Goal: Complete application form

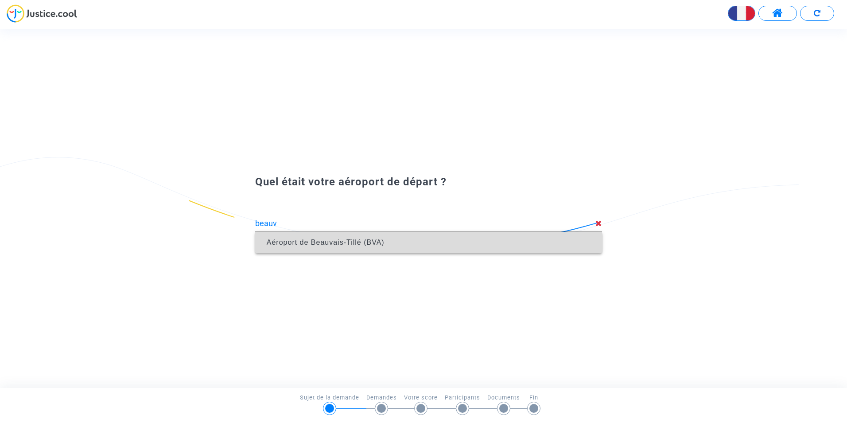
click at [407, 240] on span "Aéroport de Beauvais-Tillé (BVA)" at bounding box center [428, 242] width 333 height 21
type input "Aéroport de Beauvais-Tillé (BVA)"
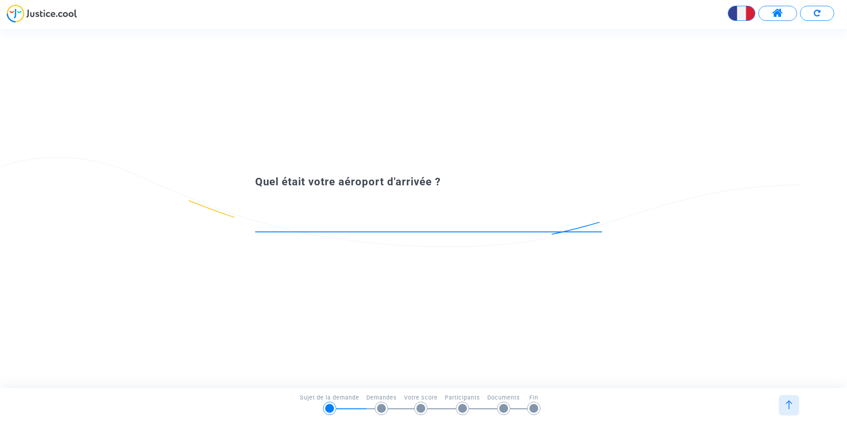
click at [385, 222] on input at bounding box center [428, 223] width 347 height 9
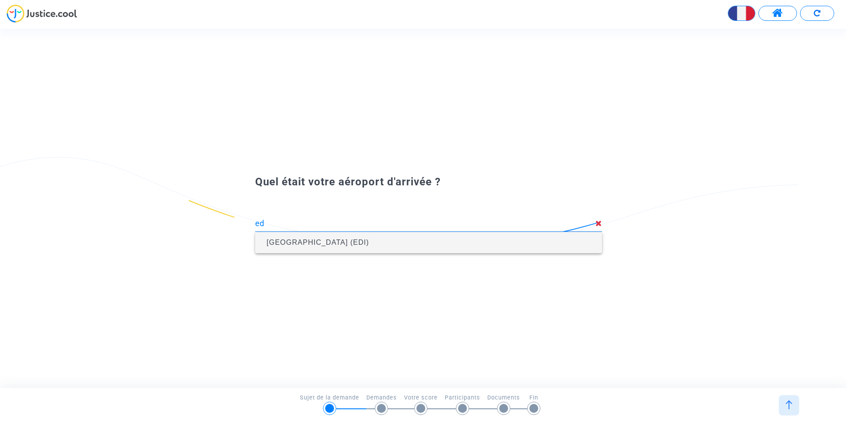
type input "e"
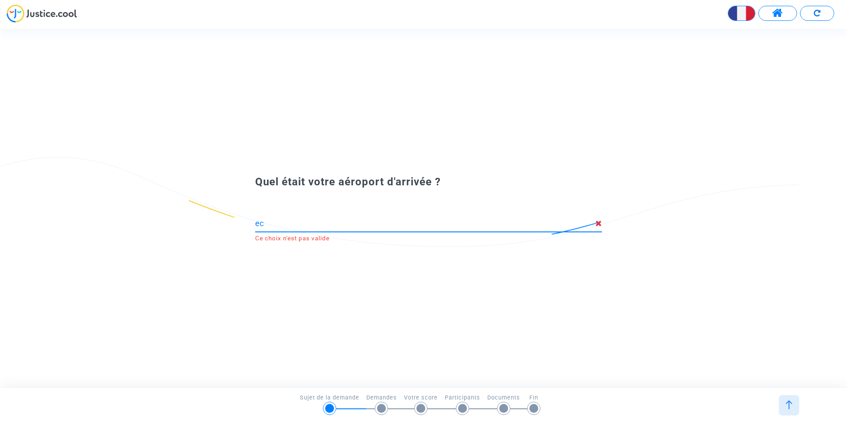
type input "e"
click at [303, 219] on input at bounding box center [428, 223] width 347 height 9
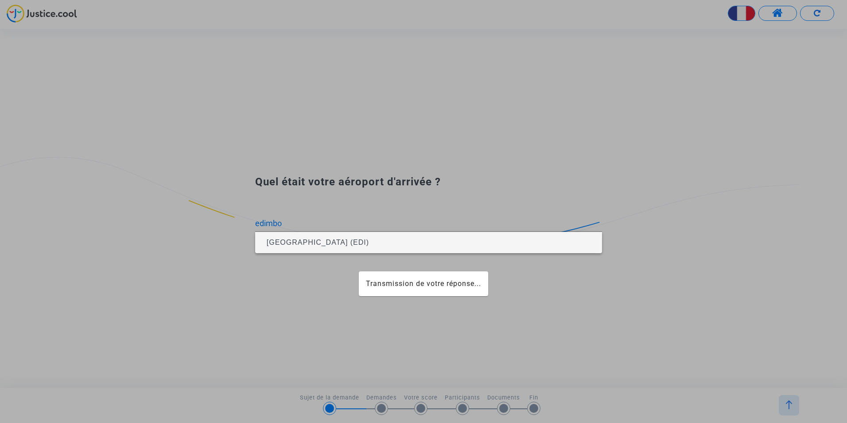
type input "[GEOGRAPHIC_DATA] (EDI)"
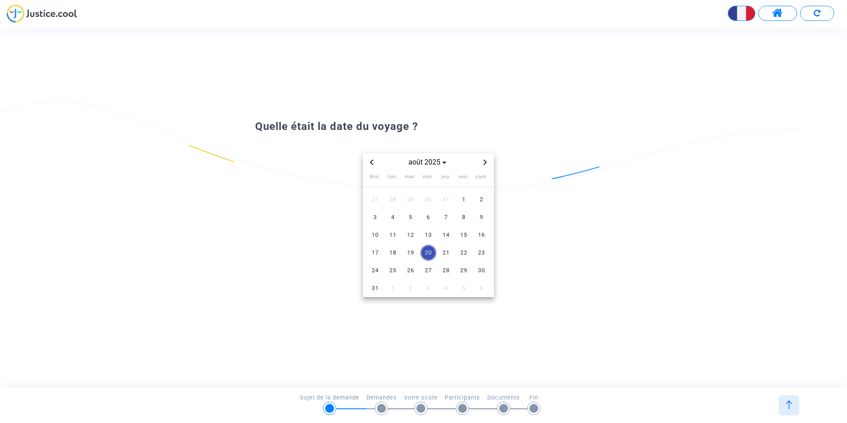
click at [257, 227] on div "[DATE] dim. lun. mar. mer. jeu. ven. sam. 27 28 29 30 31 1 2 3 4 5 6 7 8 9 10 1…" at bounding box center [428, 225] width 347 height 144
click at [329, 405] on div at bounding box center [329, 408] width 9 height 9
click at [37, 310] on div "Quelle était la date du voyage ? [DATE] dim. lun. mar. mer. jeu. ven. sam. 27 2…" at bounding box center [423, 207] width 847 height 213
click at [728, 244] on div "Quelle était la date du voyage ? [DATE] dim. lun. mar. mer. jeu. ven. sam. 27 2…" at bounding box center [423, 208] width 847 height 187
click at [369, 160] on icon "Previous month" at bounding box center [371, 162] width 5 height 5
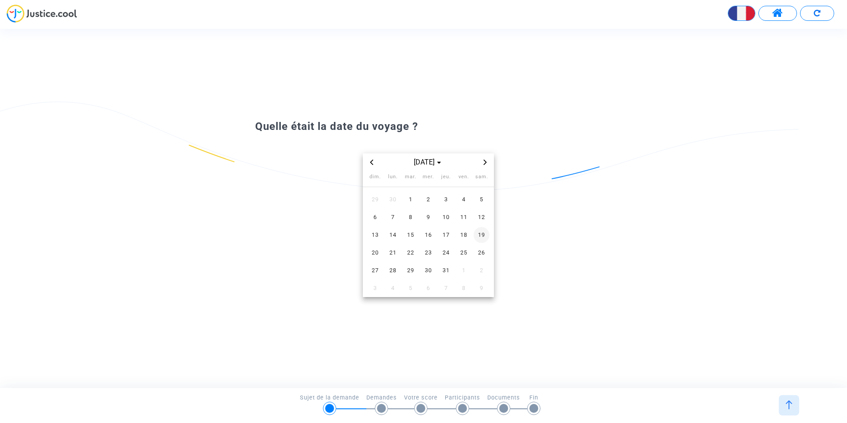
click at [483, 239] on span "19" at bounding box center [482, 235] width 16 height 16
